Goal: Information Seeking & Learning: Learn about a topic

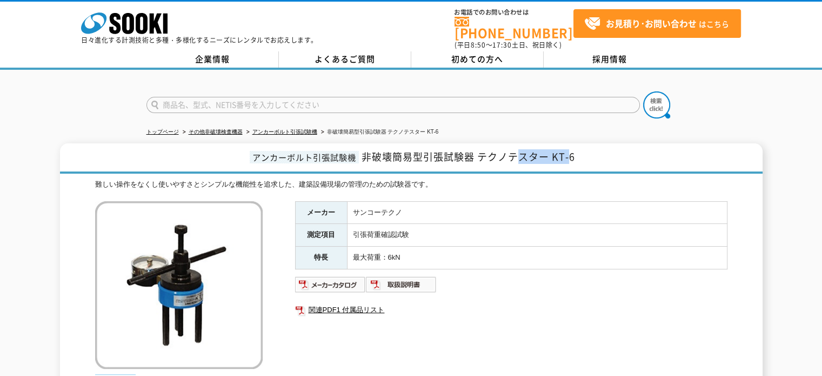
drag, startPoint x: 572, startPoint y: 151, endPoint x: 420, endPoint y: 249, distance: 181.4
click at [518, 162] on h1 "アンカーボルト引張試験機 非破壊簡易型引張試験器 テクノテスター KT-6" at bounding box center [411, 158] width 702 height 30
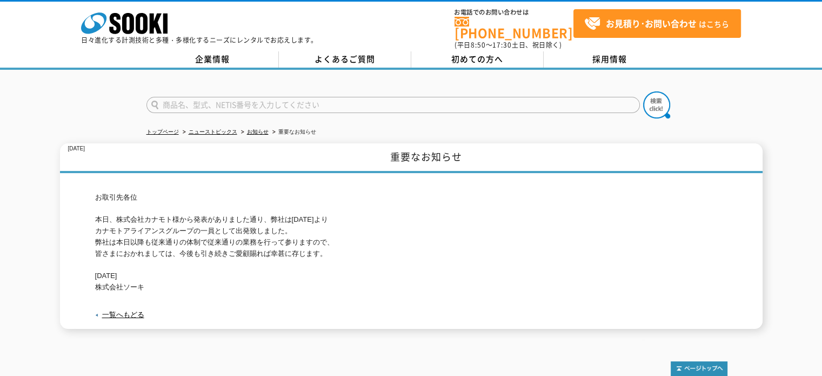
click at [138, 226] on p "お取引先各位 本日、株式会社カナモト様から発表がありました通り、弊社は2020年9月30日より カナモトアライアンスグループの一員として出発致しました。 弊社…" at bounding box center [411, 242] width 632 height 101
click at [138, 230] on p "お取引先各位 本日、株式会社カナモト様から発表がありました通り、弊社は2020年9月30日より カナモトアライアンスグループの一員として出発致しました。 弊社…" at bounding box center [411, 242] width 632 height 101
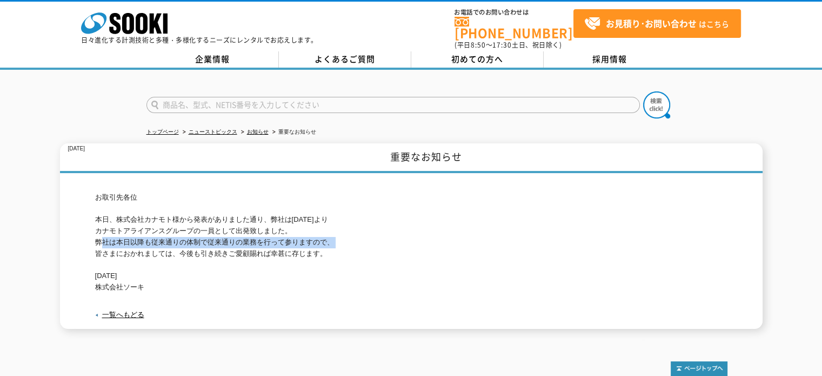
click at [138, 230] on p "お取引先各位 本日、株式会社カナモト様から発表がありました通り、弊社は2020年9月30日より カナモトアライアンスグループの一員として出発致しました。 弊社…" at bounding box center [411, 242] width 632 height 101
click at [139, 234] on p "お取引先各位 本日、株式会社カナモト様から発表がありました通り、弊社は2020年9月30日より カナモトアライアンスグループの一員として出発致しました。 弊社…" at bounding box center [411, 242] width 632 height 101
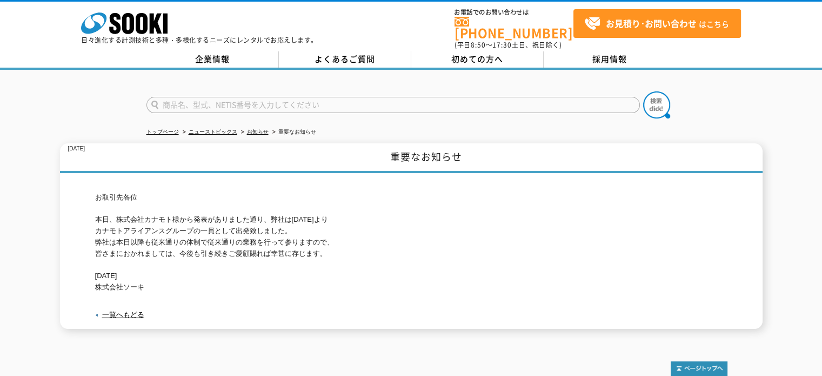
click at [140, 237] on p "お取引先各位 本日、株式会社カナモト様から発表がありました通り、弊社は2020年9月30日より カナモトアライアンスグループの一員として出発致しました。 弊社…" at bounding box center [411, 242] width 632 height 101
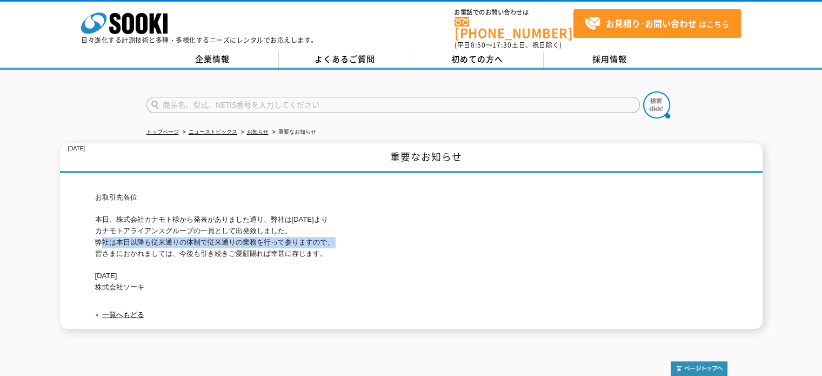
click at [140, 237] on p "お取引先各位 本日、株式会社カナモト様から発表がありました通り、弊社は2020年9月30日より カナモトアライアンスグループの一員として出発致しました。 弊社…" at bounding box center [411, 242] width 632 height 101
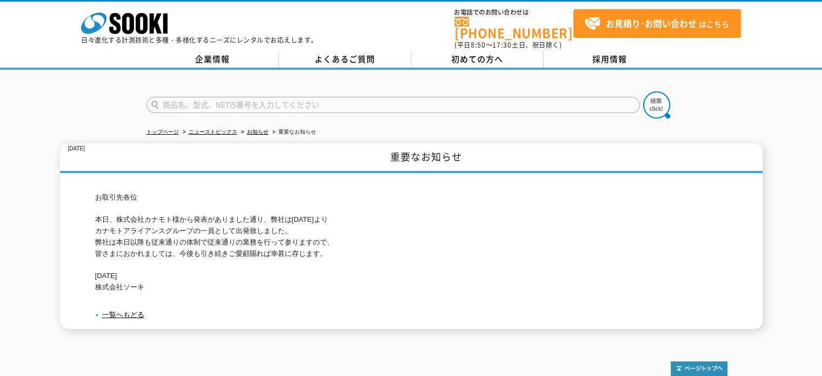
click at [140, 246] on p "お取引先各位 本日、株式会社カナモト様から発表がありました通り、弊社は2020年9月30日より カナモトアライアンスグループの一員として出発致しました。 弊社…" at bounding box center [411, 242] width 632 height 101
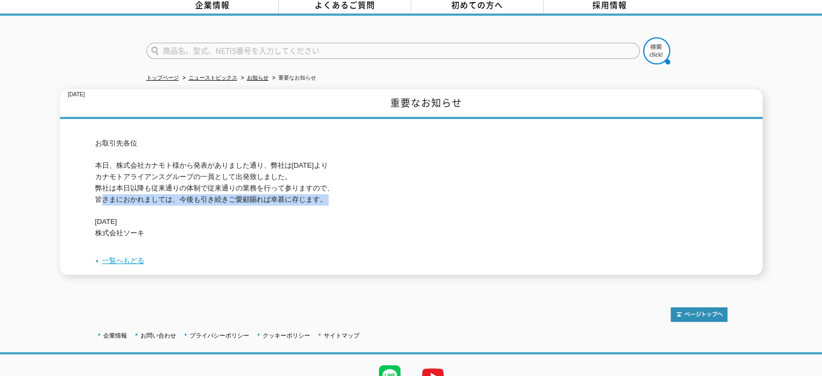
click at [140, 256] on link "一覧へもどる" at bounding box center [123, 260] width 42 height 8
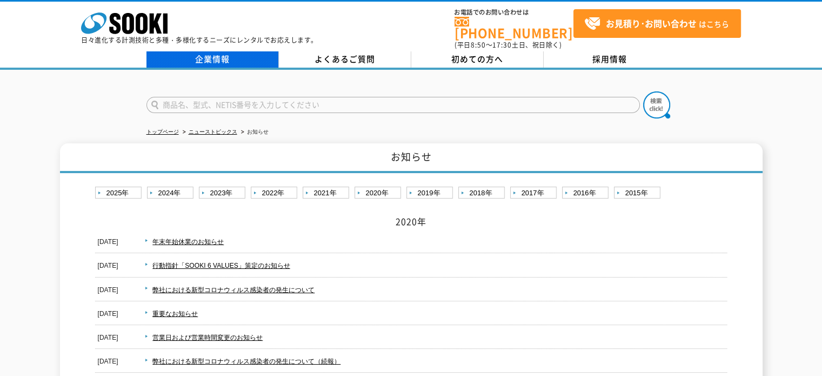
click at [232, 57] on link "企業情報" at bounding box center [212, 59] width 132 height 16
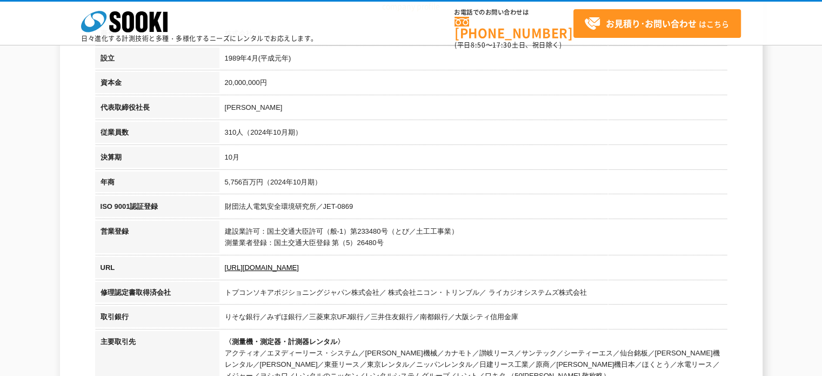
scroll to position [324, 0]
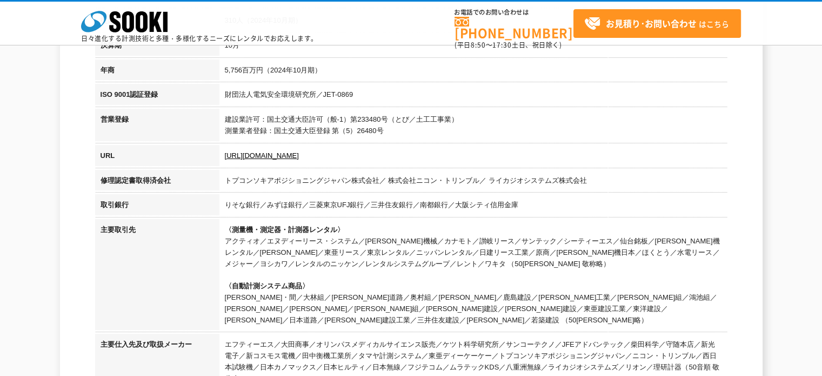
click at [265, 245] on td "〈測量機・測定器・計測器レンタル〉 アクティオ／エヌディーリース・システム／奥村機械／カナモト／讃岐リース／サンテック／シーティーエス／仙台銘板／太陽建機レン…" at bounding box center [473, 276] width 508 height 115
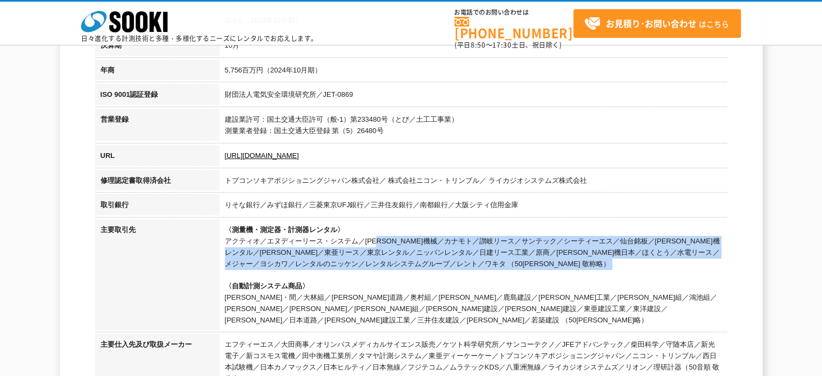
click at [265, 245] on td "〈測量機・測定器・計測器レンタル〉 アクティオ／エヌディーリース・システム／奥村機械／カナモト／讃岐リース／サンテック／シーティーエス／仙台銘板／太陽建機レン…" at bounding box center [473, 276] width 508 height 115
click at [376, 261] on td "〈測量機・測定器・計測器レンタル〉 アクティオ／エヌディーリース・システム／奥村機械／カナモト／讃岐リース／サンテック／シーティーエス／仙台銘板／太陽建機レン…" at bounding box center [473, 276] width 508 height 115
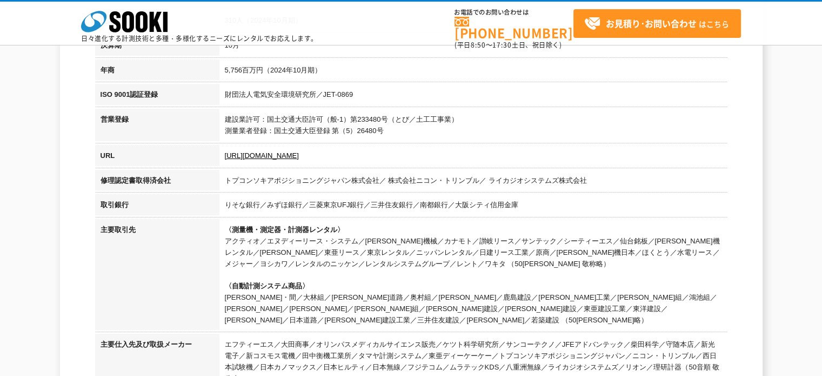
click at [413, 252] on td "〈測量機・測定器・計測器レンタル〉 アクティオ／エヌディーリース・システム／奥村機械／カナモト／讃岐リース／サンテック／シーティーエス／仙台銘板／太陽建機レン…" at bounding box center [473, 276] width 508 height 115
click at [412, 247] on td "〈測量機・測定器・計測器レンタル〉 アクティオ／エヌディーリース・システム／奥村機械／カナモト／讃岐リース／サンテック／シーティーエス／仙台銘板／太陽建機レン…" at bounding box center [473, 276] width 508 height 115
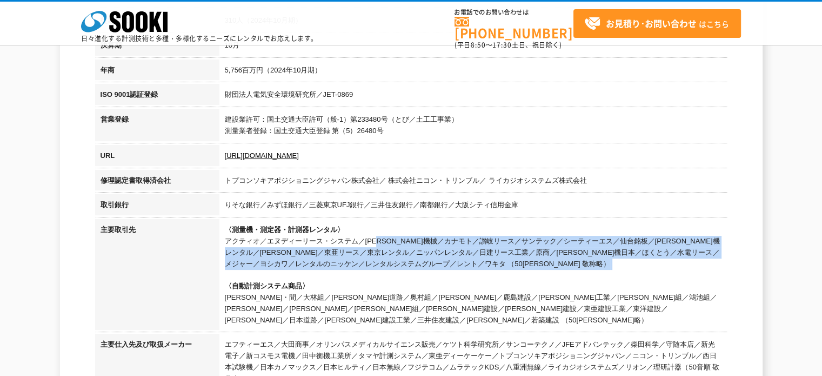
click at [412, 247] on td "〈測量機・測定器・計測器レンタル〉 アクティオ／エヌディーリース・システム／奥村機械／カナモト／讃岐リース／サンテック／シーティーエス／仙台銘板／太陽建機レン…" at bounding box center [473, 276] width 508 height 115
click at [471, 277] on td "〈測量機・測定器・計測器レンタル〉 アクティオ／エヌディーリース・システム／奥村機械／カナモト／讃岐リース／サンテック／シーティーエス／仙台銘板／太陽建機レン…" at bounding box center [473, 276] width 508 height 115
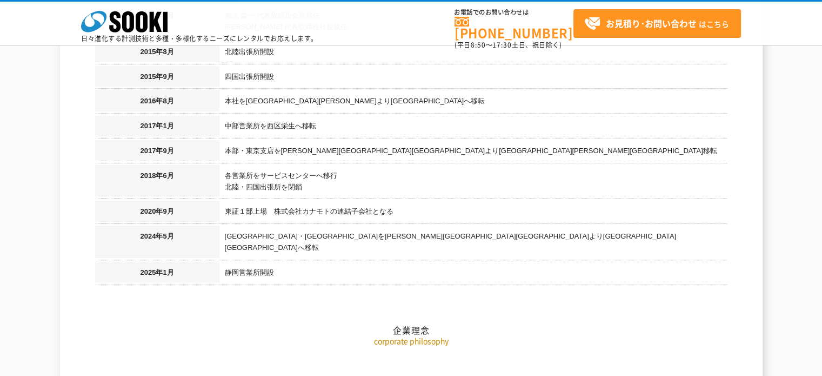
scroll to position [1189, 0]
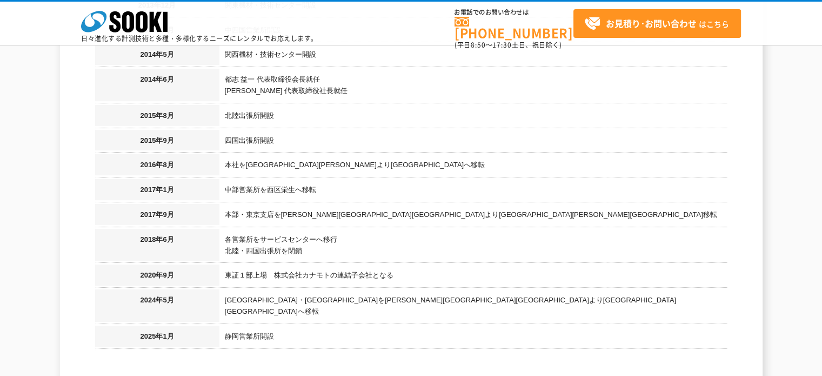
click at [348, 280] on h2 "企業理念" at bounding box center [411, 339] width 632 height 119
click at [342, 280] on h2 "企業理念" at bounding box center [411, 339] width 632 height 119
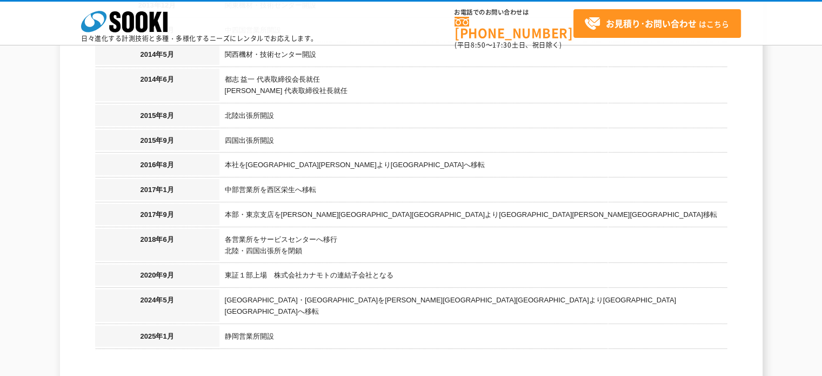
click at [342, 280] on h2 "企業理念" at bounding box center [411, 339] width 632 height 119
